Goal: Find specific page/section: Find specific page/section

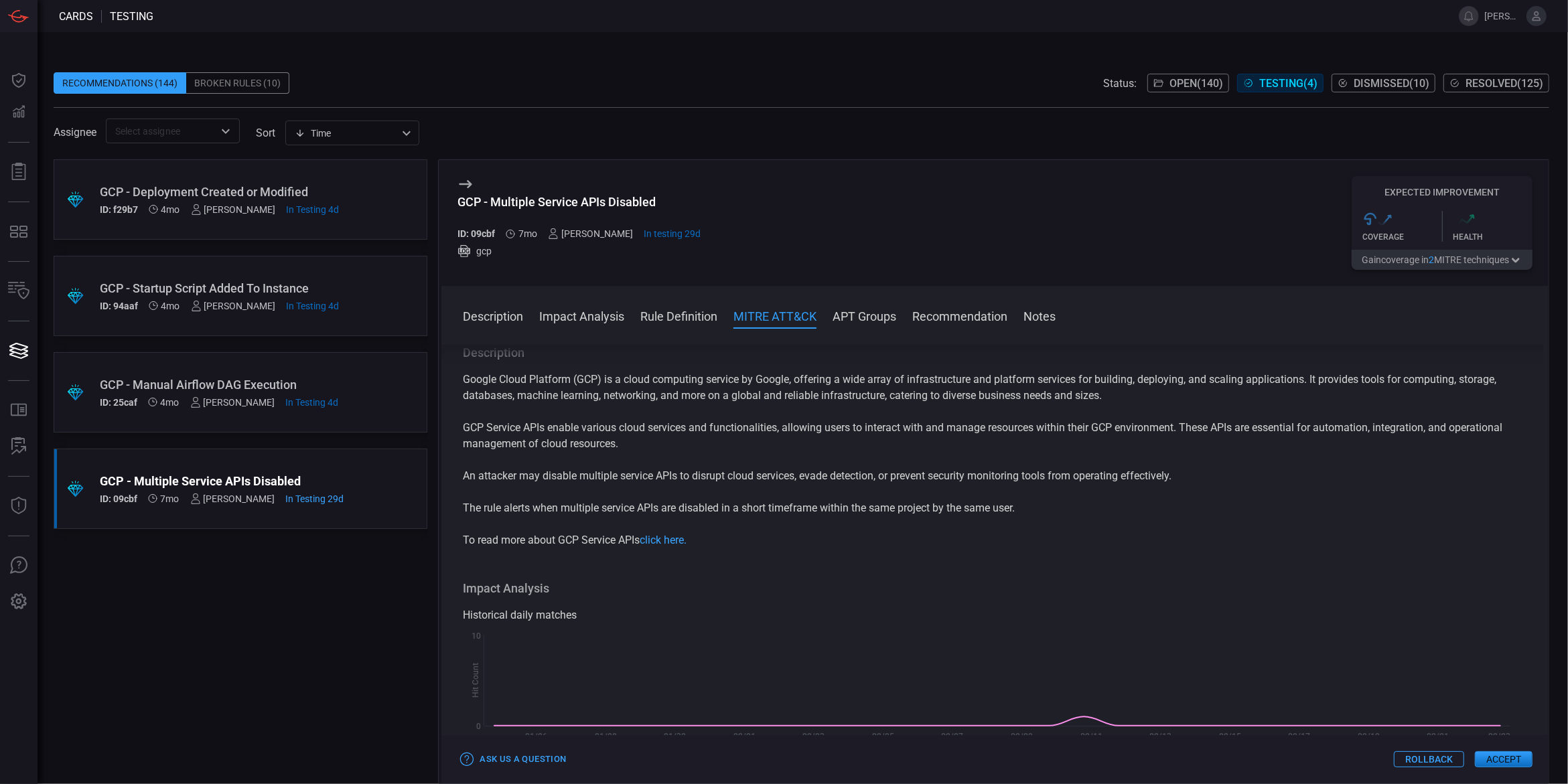
scroll to position [994, 0]
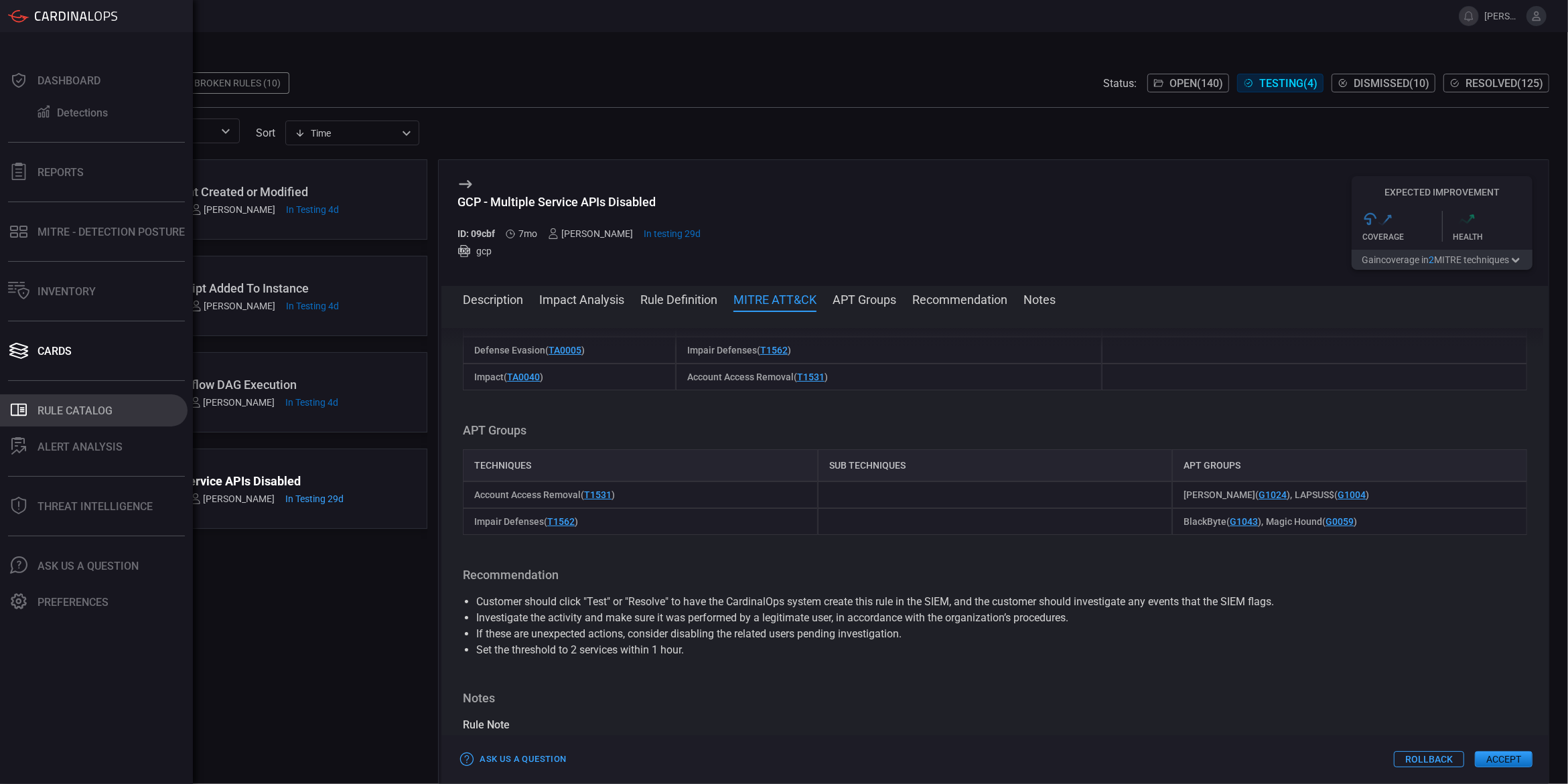
click at [58, 416] on div "Rule Catalog" at bounding box center [75, 411] width 75 height 12
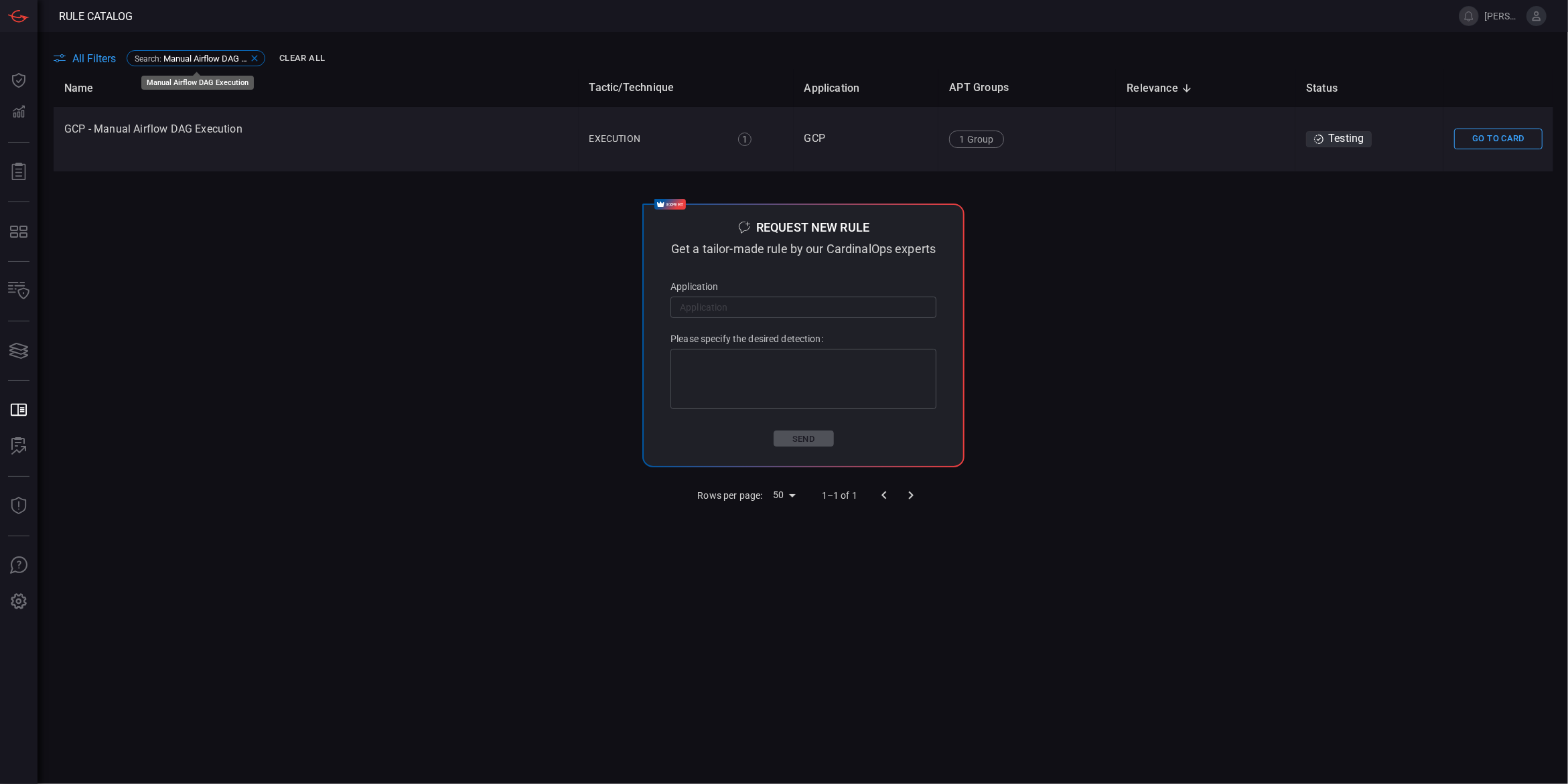
click at [252, 51] on div "Search : Manual Airflow DAG Execution" at bounding box center [196, 58] width 139 height 16
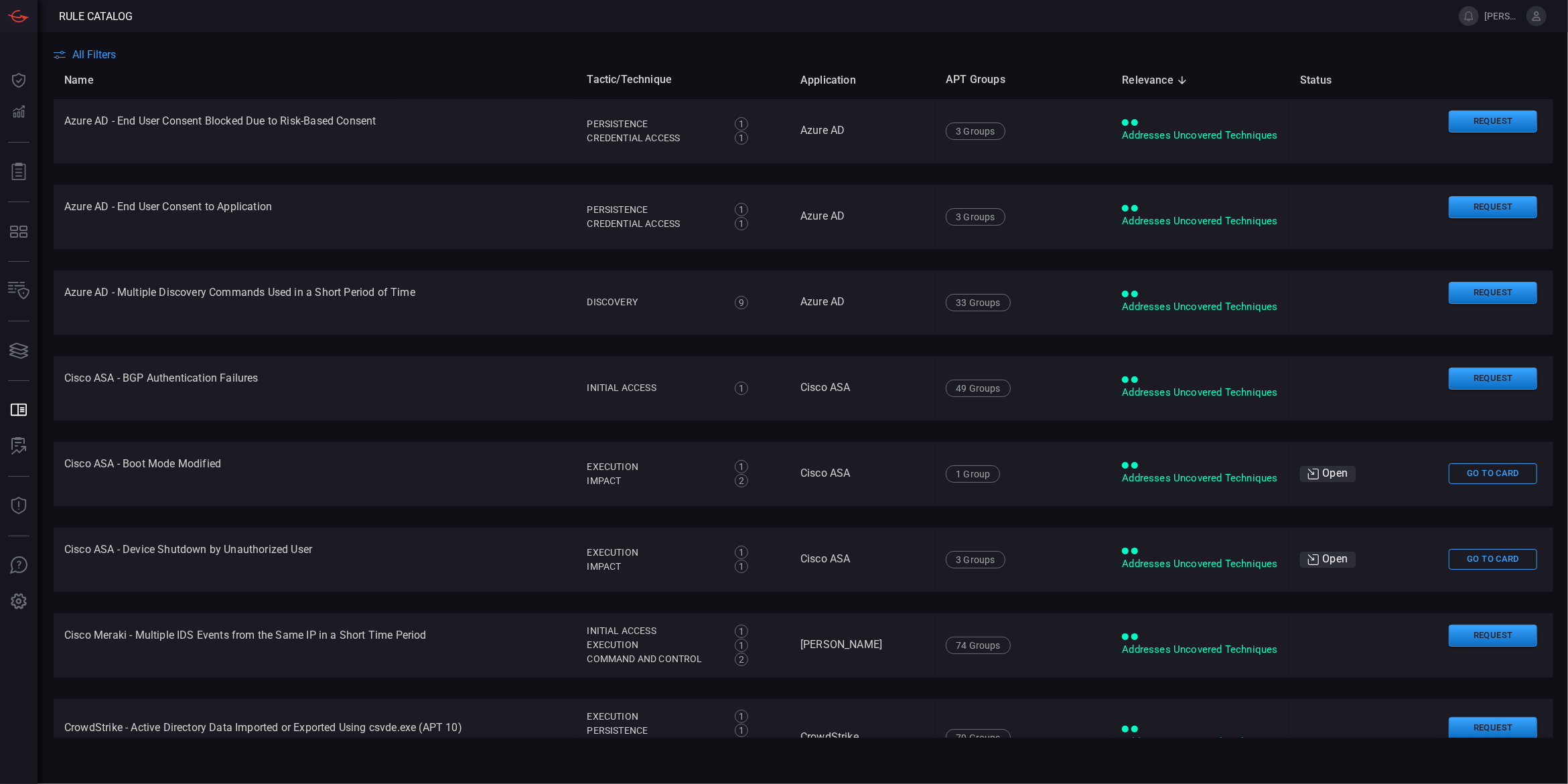
click at [103, 53] on span "All Filters" at bounding box center [94, 54] width 44 height 12
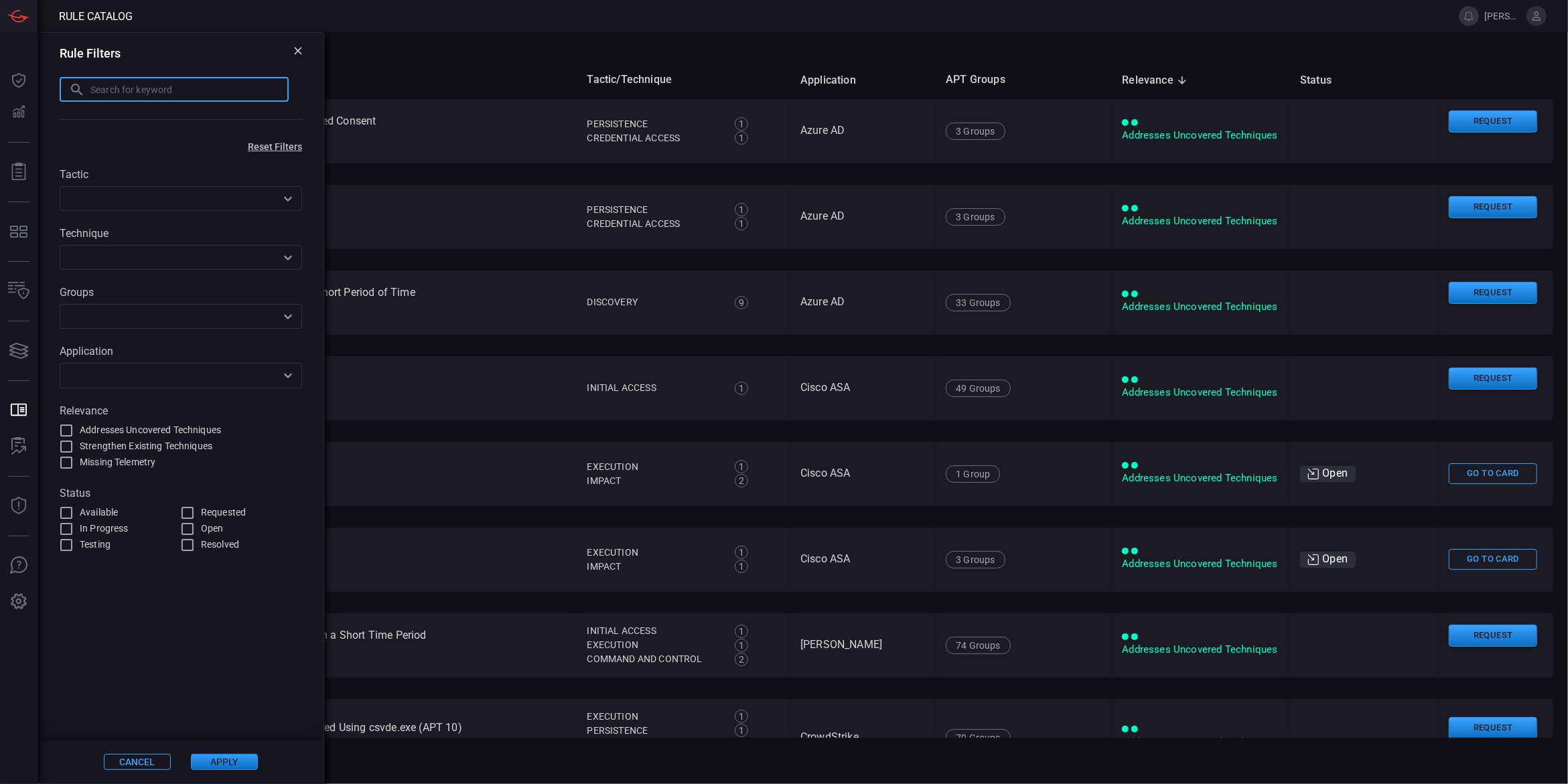
click at [156, 94] on input "text" at bounding box center [189, 89] width 198 height 25
type input "security service APIs disabled"
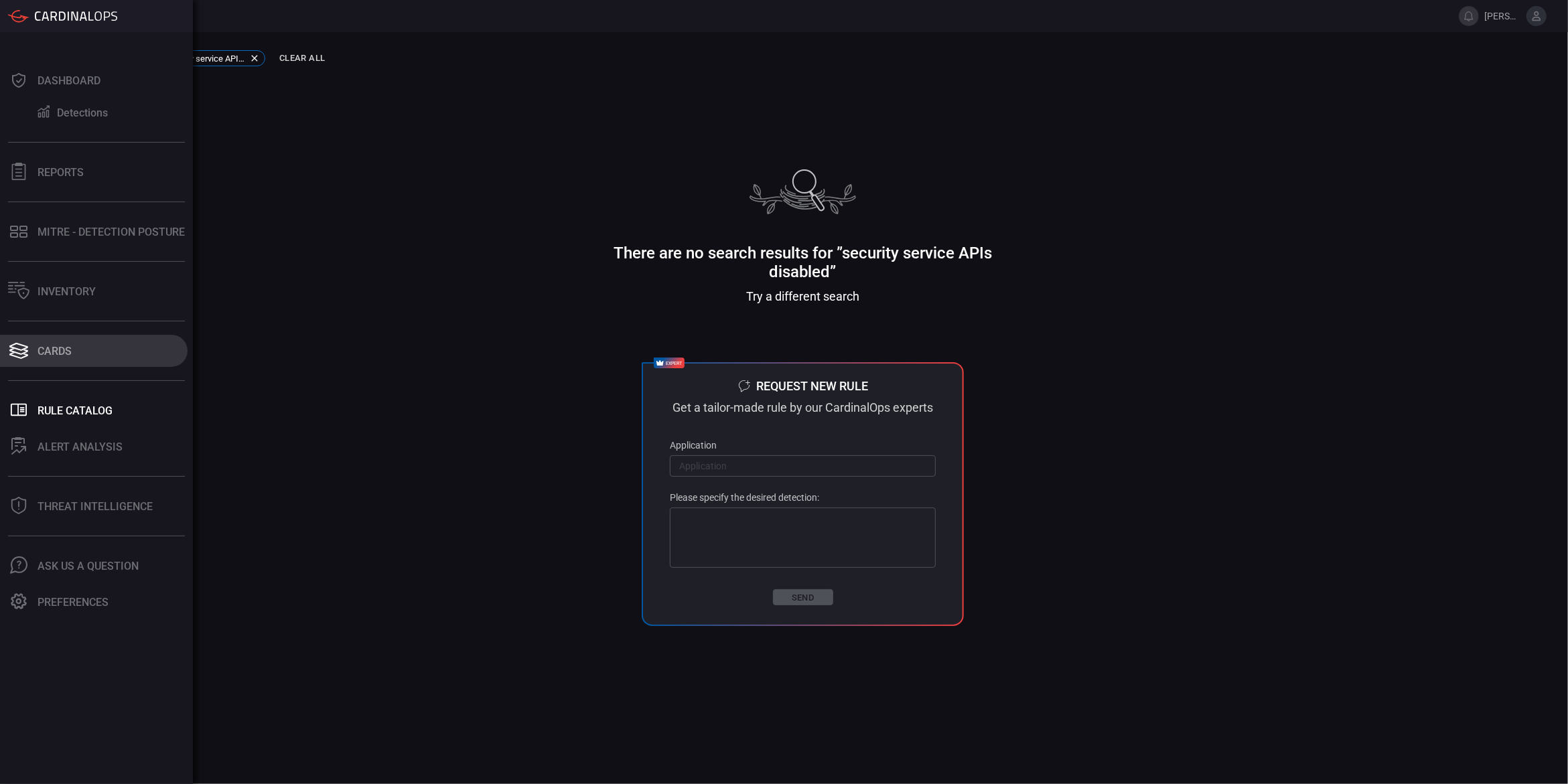
click at [52, 351] on div "Cards" at bounding box center [54, 351] width 34 height 12
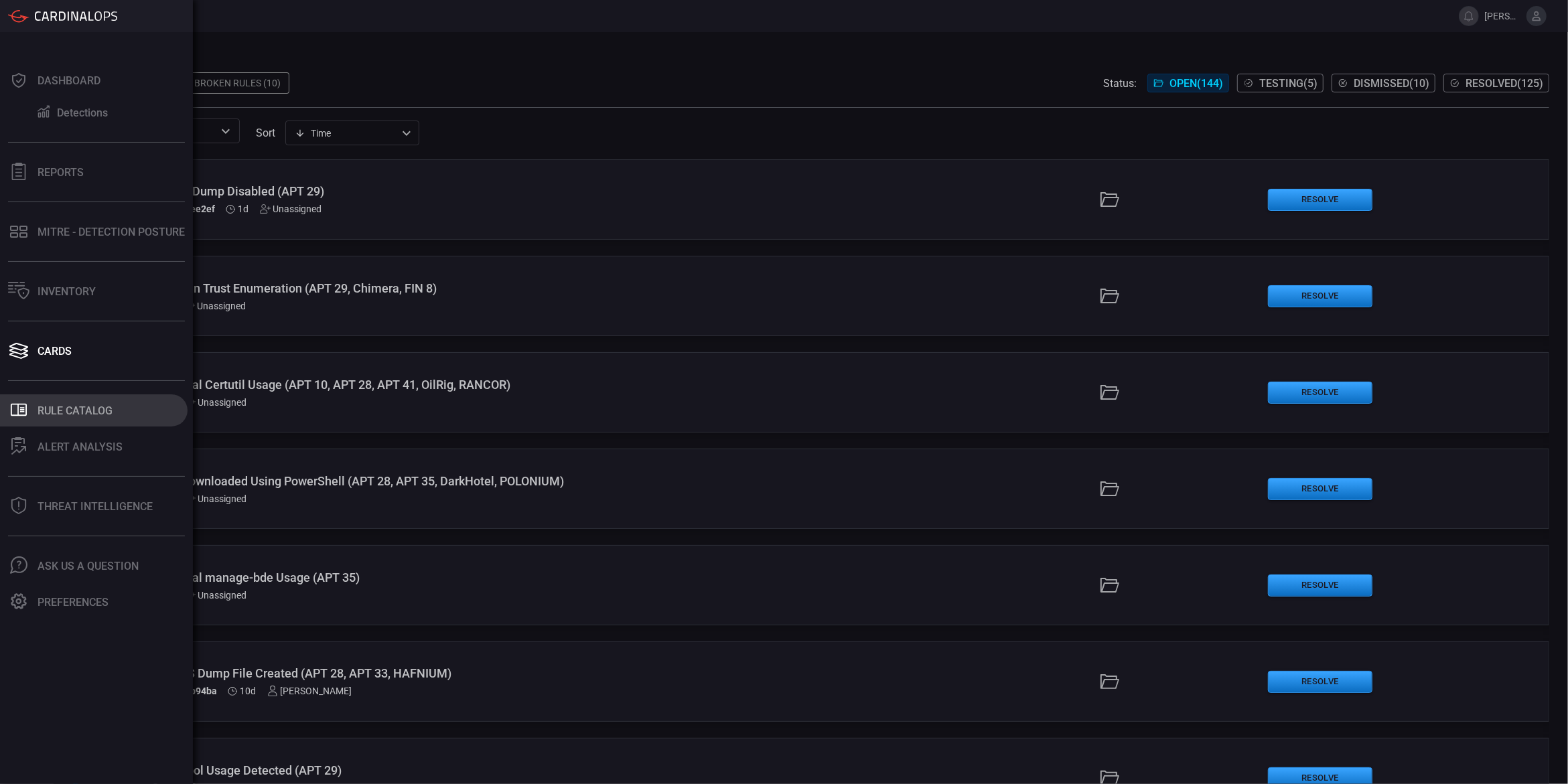
click at [54, 411] on div "Rule Catalog" at bounding box center [75, 411] width 75 height 12
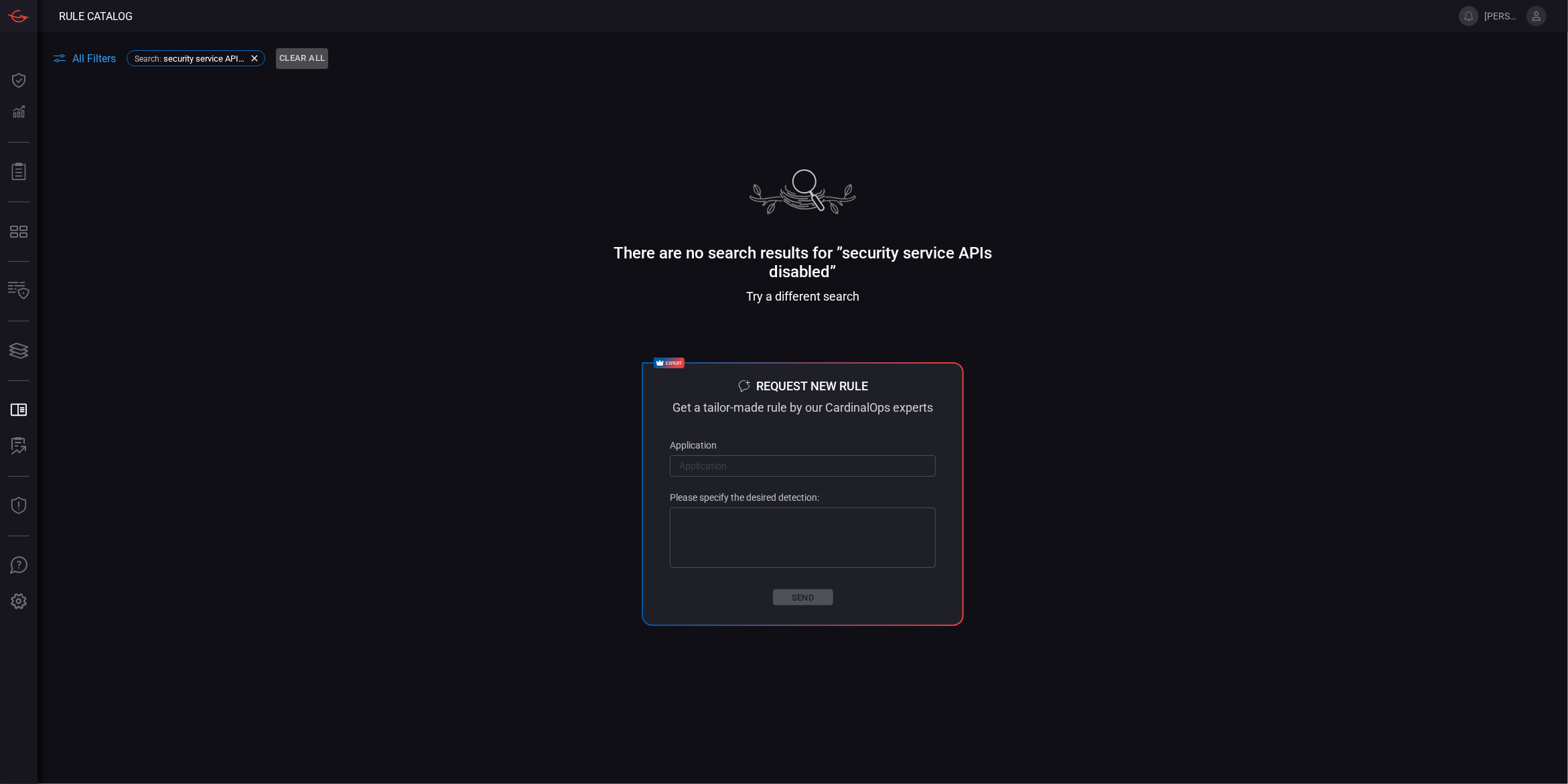
click at [287, 56] on button "Clear All" at bounding box center [302, 58] width 53 height 20
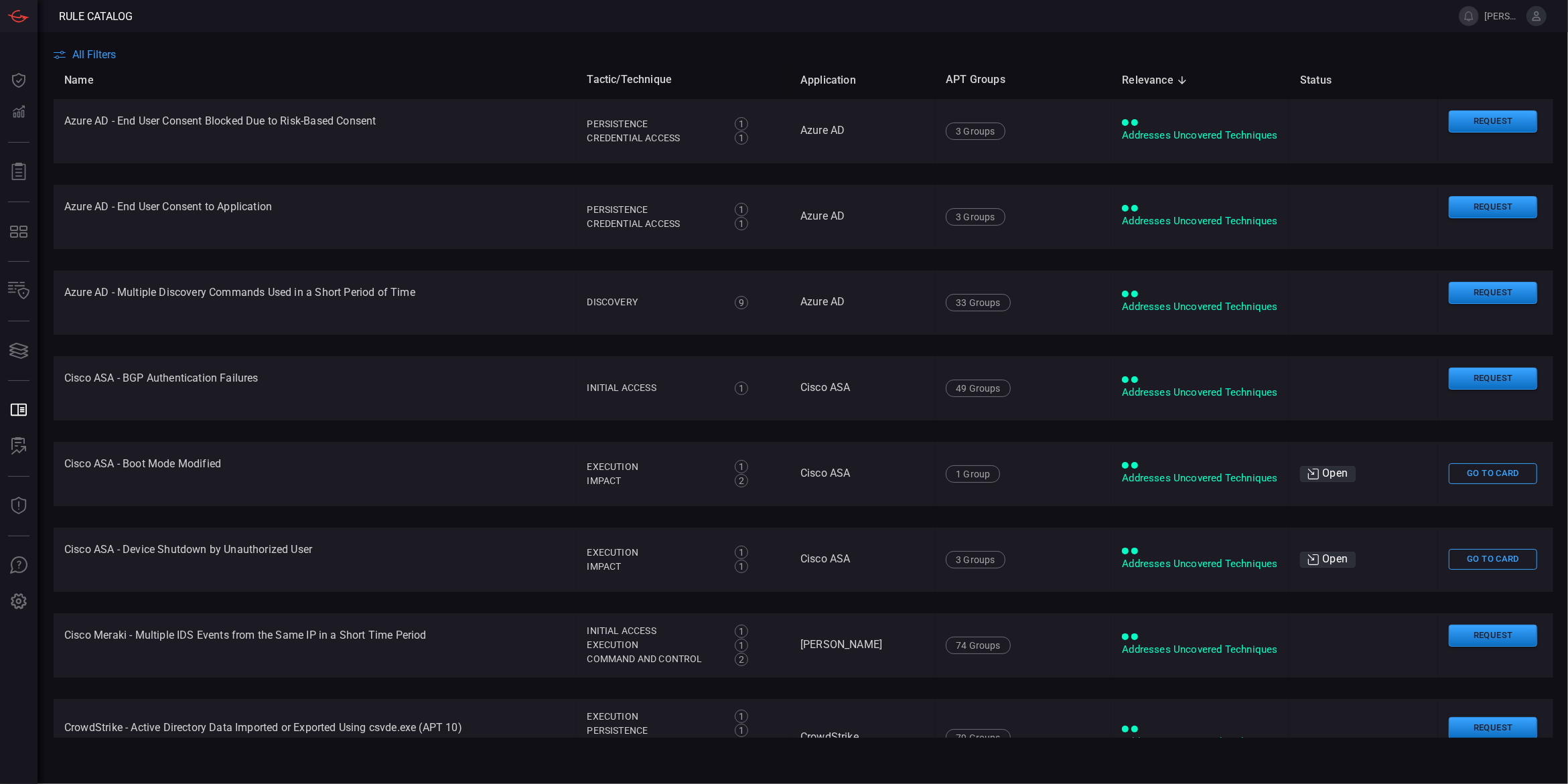
click at [94, 53] on span "All Filters" at bounding box center [94, 54] width 44 height 12
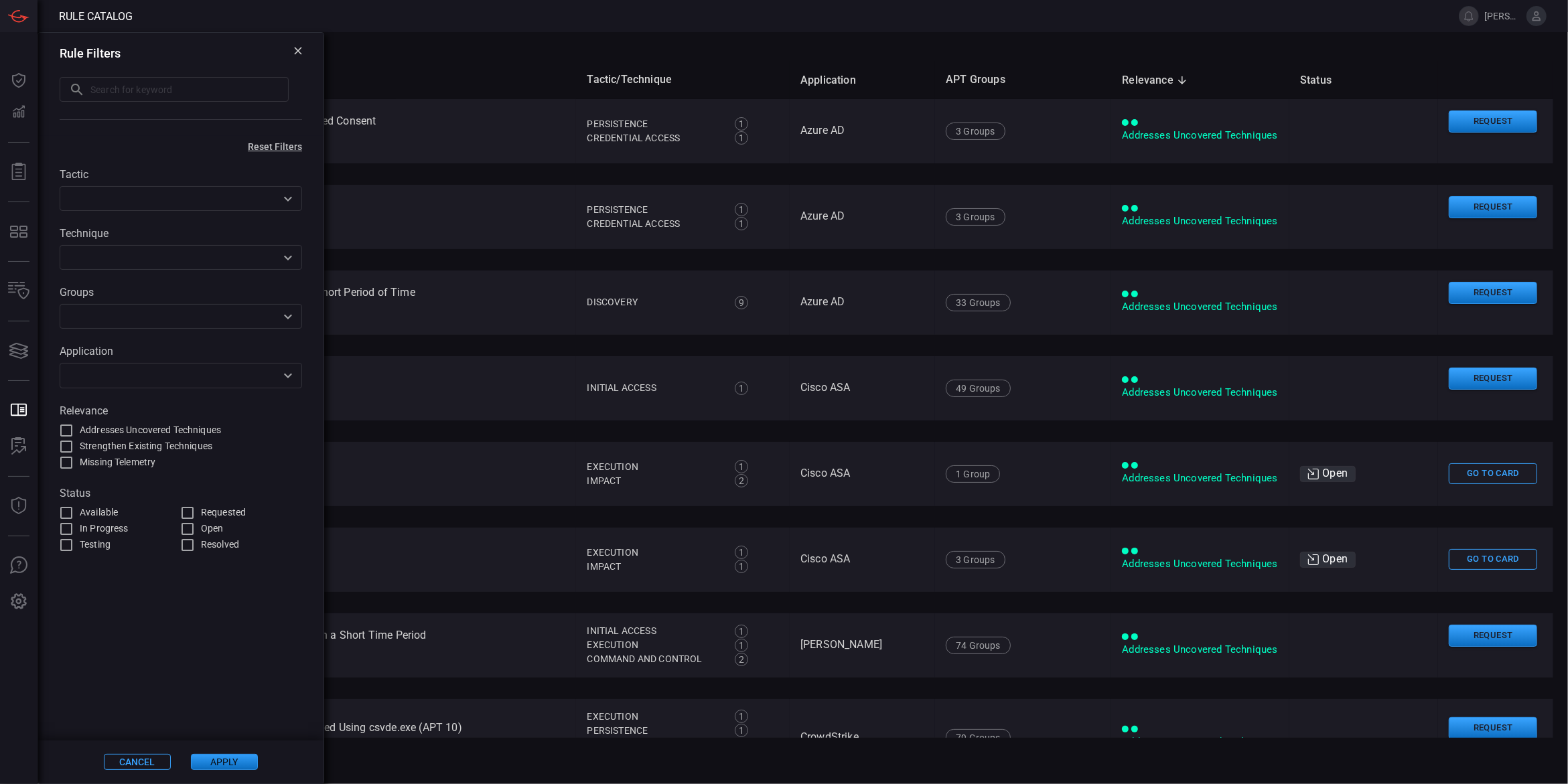
click at [100, 92] on input "text" at bounding box center [189, 89] width 198 height 25
paste input "Security Service APIs Disabled"
type input "Security Service APIs Disabled"
